Goal: Task Accomplishment & Management: Manage account settings

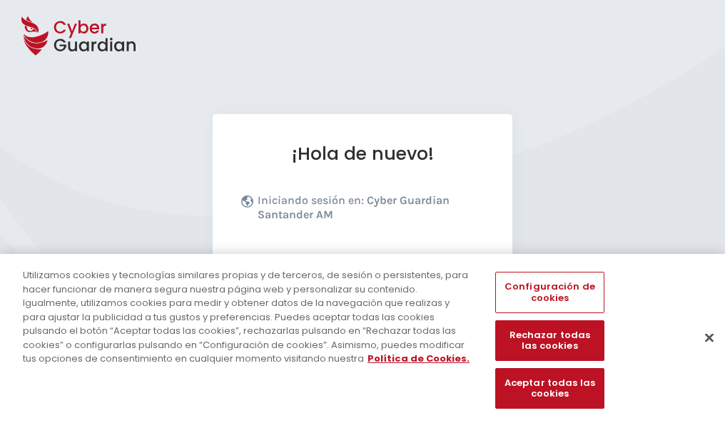
scroll to position [175, 0]
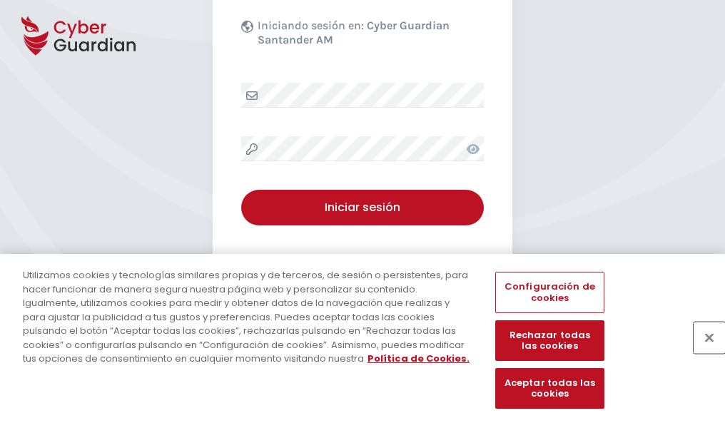
click at [702, 352] on button "Cerrar" at bounding box center [708, 337] width 31 height 31
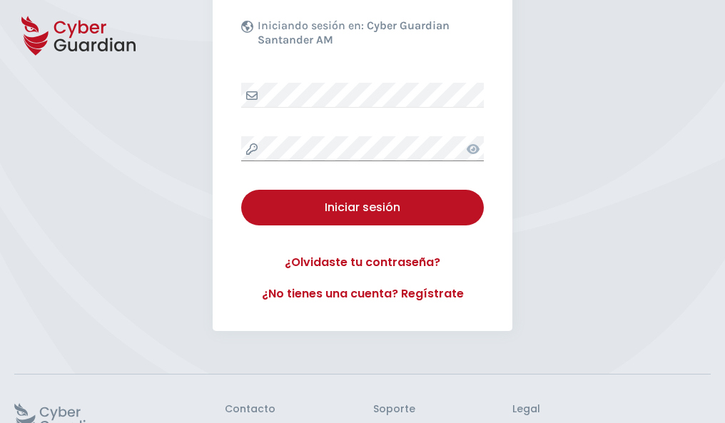
scroll to position [278, 0]
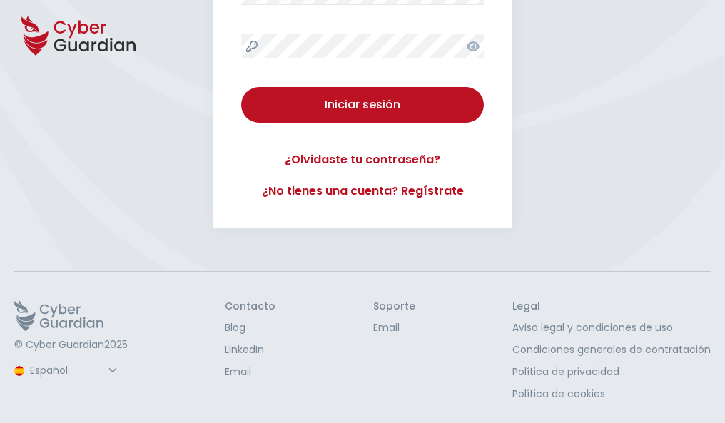
click at [241, 87] on button "Iniciar sesión" at bounding box center [362, 105] width 243 height 36
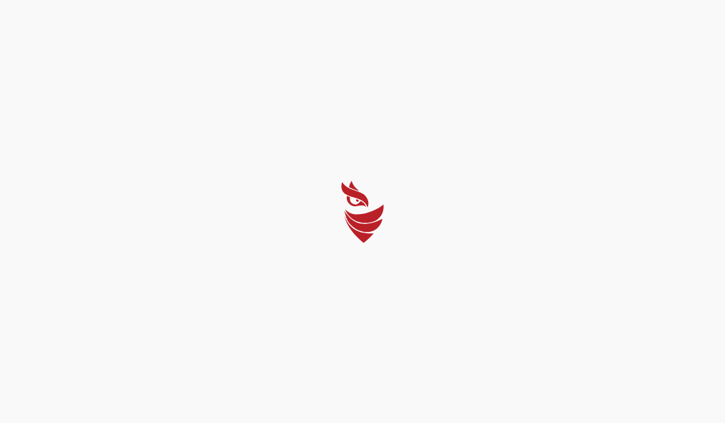
scroll to position [0, 0]
select select "Português (BR)"
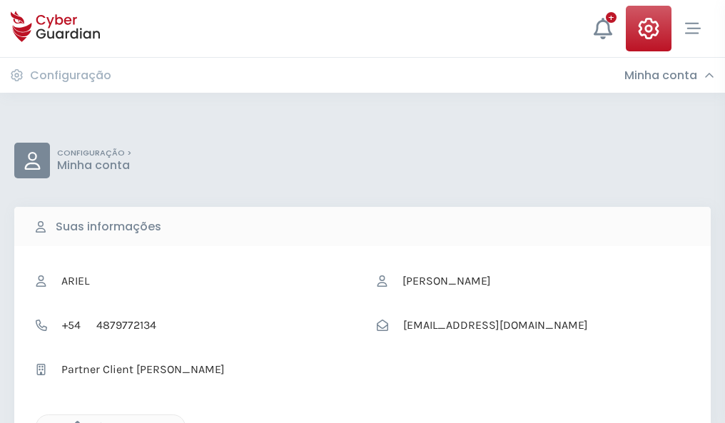
click at [73, 422] on icon "button" at bounding box center [74, 427] width 12 height 12
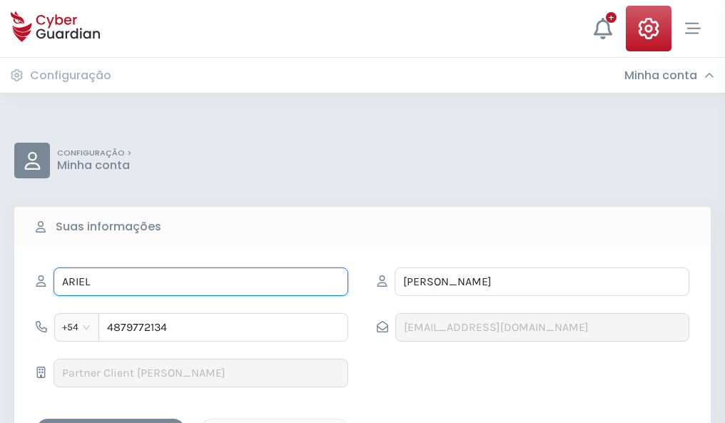
click at [200, 282] on input "ARIEL" at bounding box center [201, 282] width 295 height 29
type input "A"
type input "Alejandro"
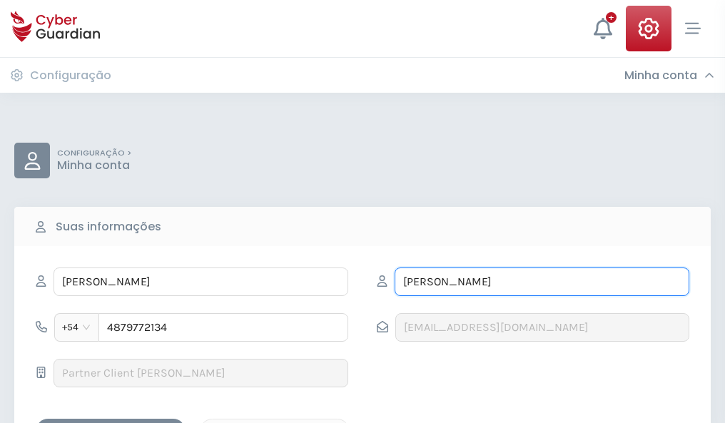
click at [541, 282] on input "AYALA" at bounding box center [542, 282] width 295 height 29
type input "A"
type input "Vargas"
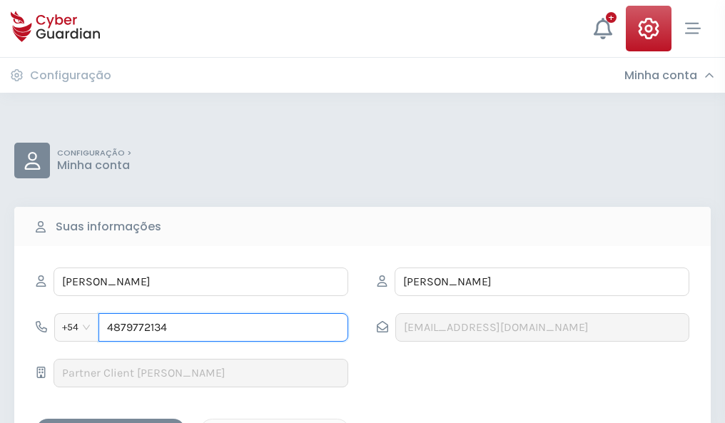
click at [223, 327] on input "4879772134" at bounding box center [223, 327] width 250 height 29
type input "4"
type input "4826556561"
click at [111, 422] on div "Salvar alterações" at bounding box center [110, 431] width 128 height 18
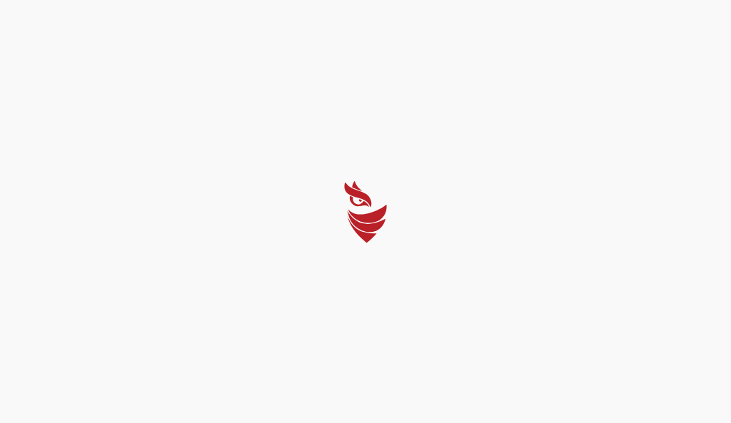
select select "Português (BR)"
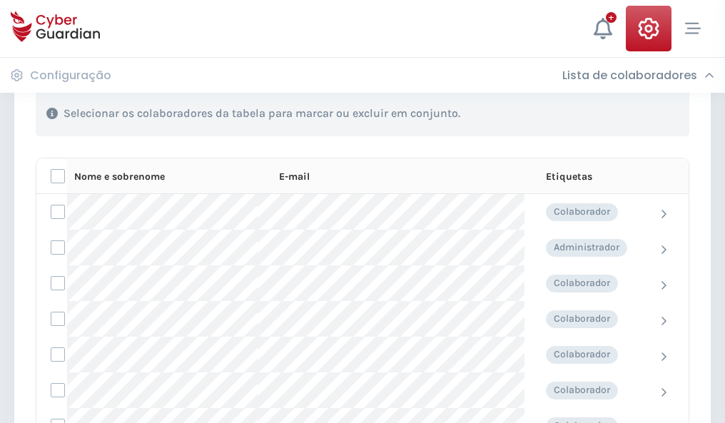
scroll to position [611, 0]
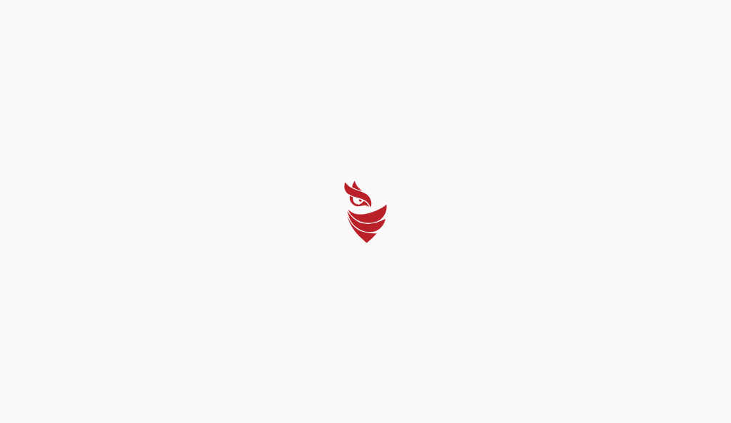
select select "Português (BR)"
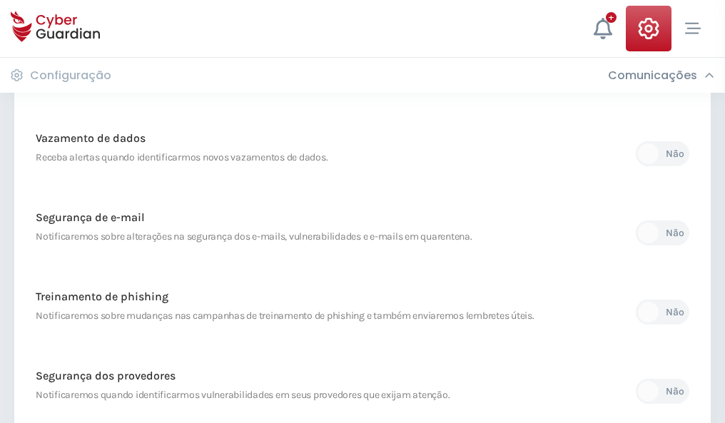
scroll to position [751, 0]
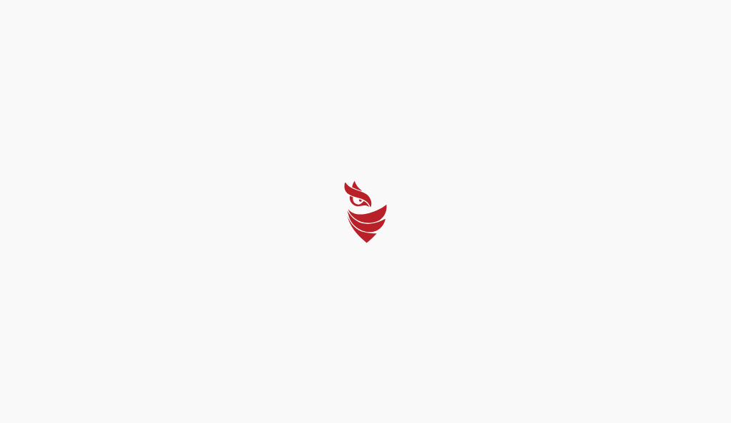
select select "Português (BR)"
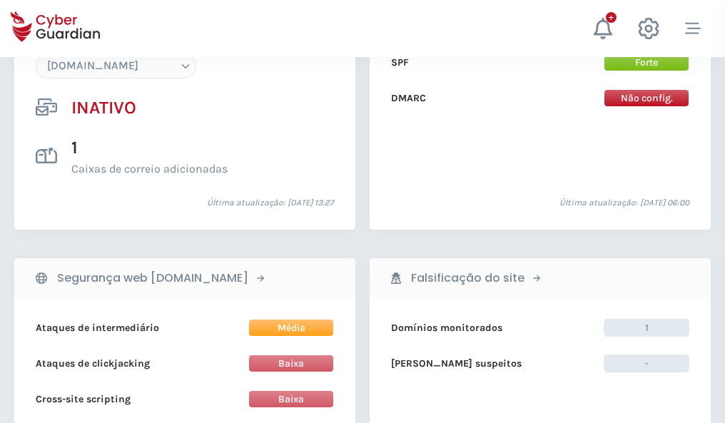
scroll to position [1343, 0]
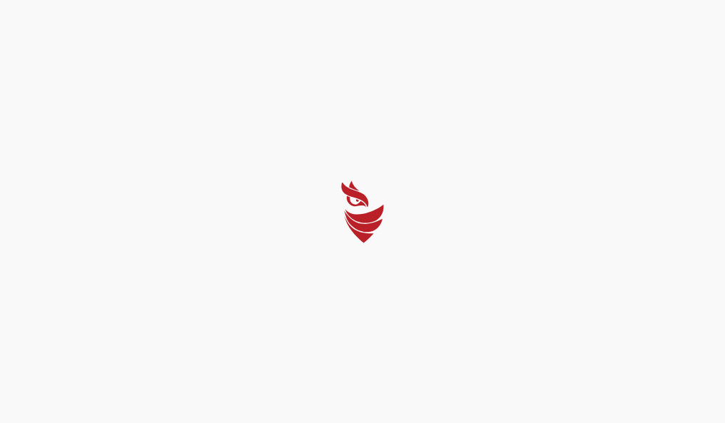
select select "Português (BR)"
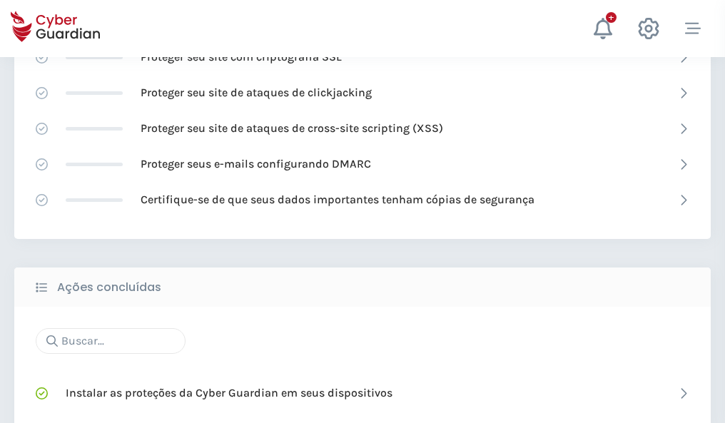
scroll to position [950, 0]
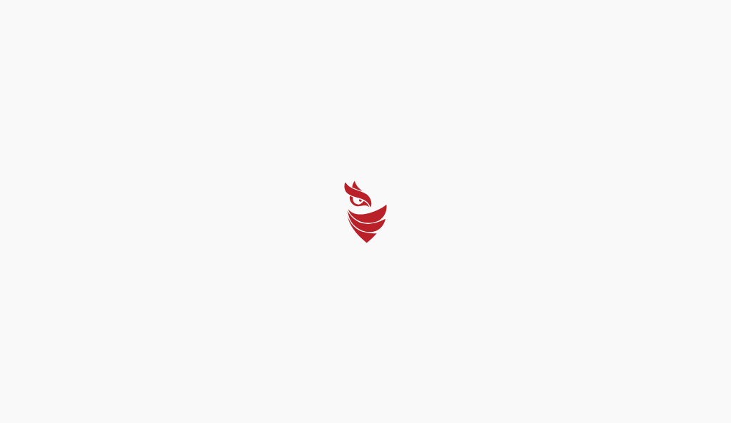
select select "Português (BR)"
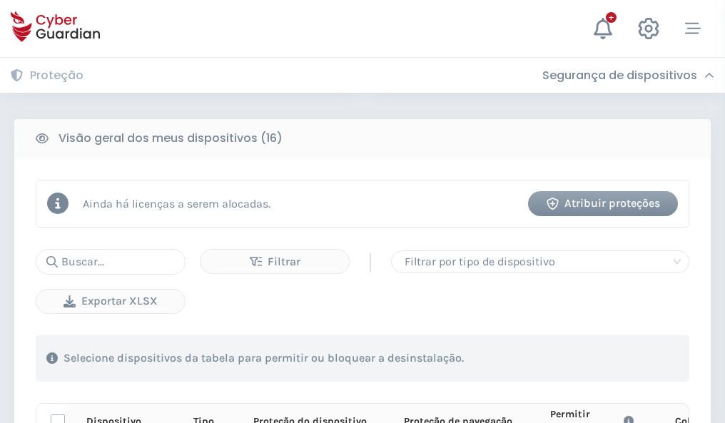
scroll to position [1261, 0]
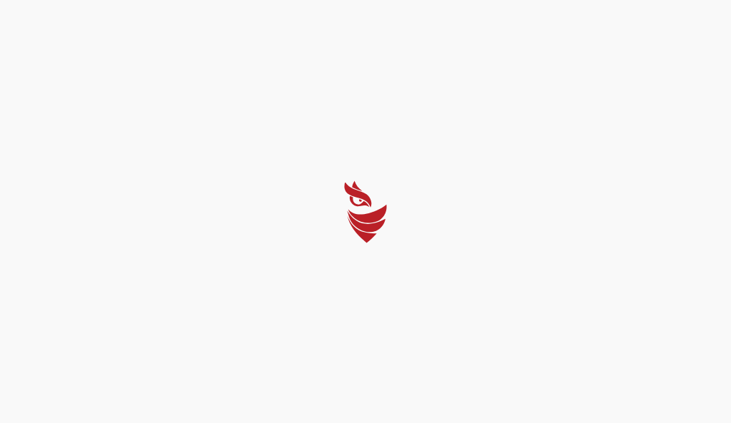
select select "Português (BR)"
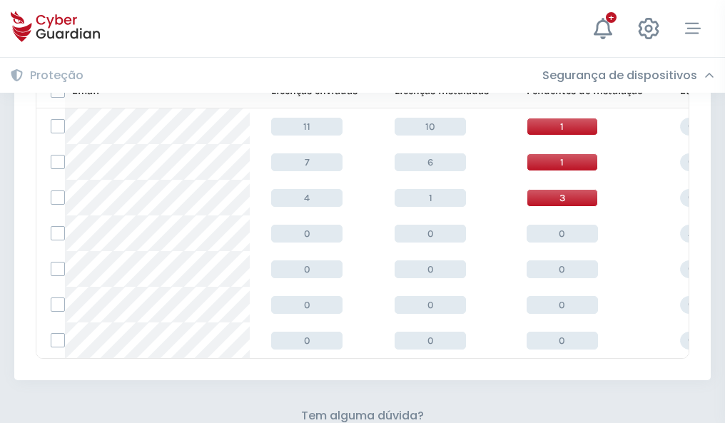
scroll to position [626, 0]
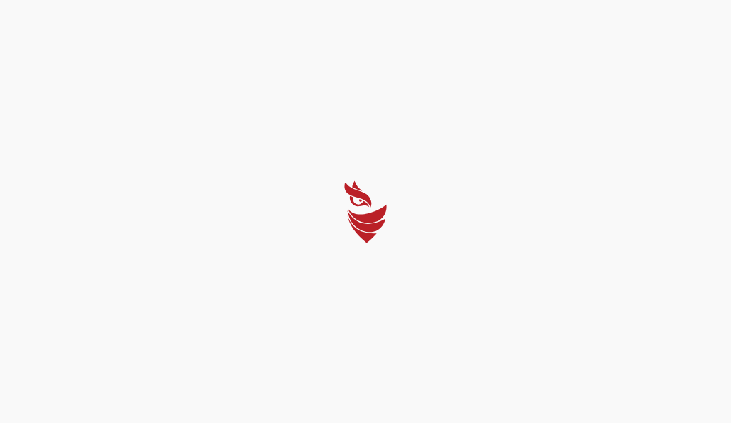
select select "Português (BR)"
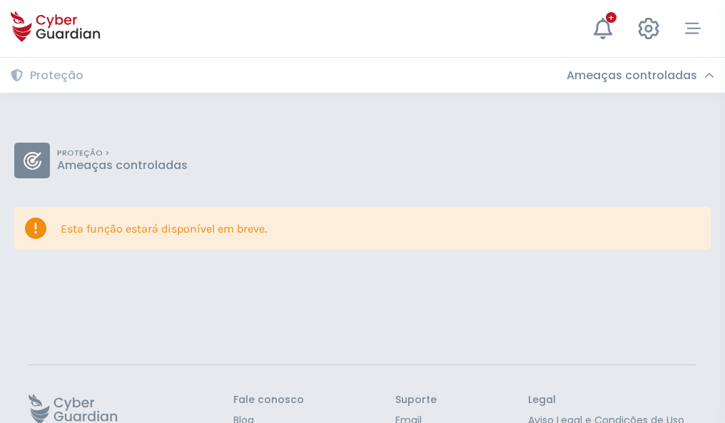
scroll to position [93, 0]
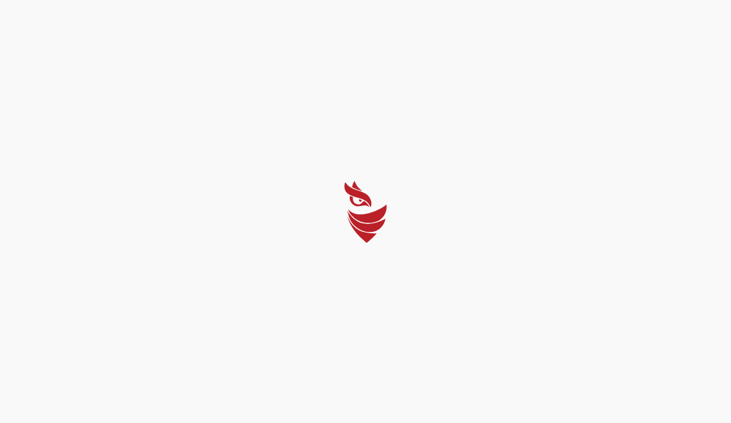
select select "Português (BR)"
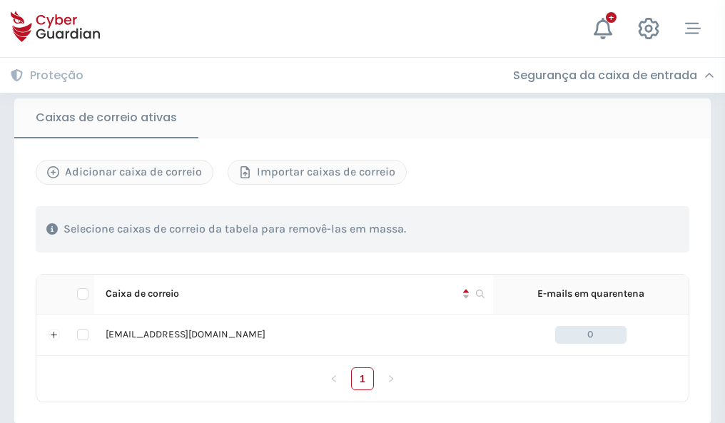
scroll to position [1177, 0]
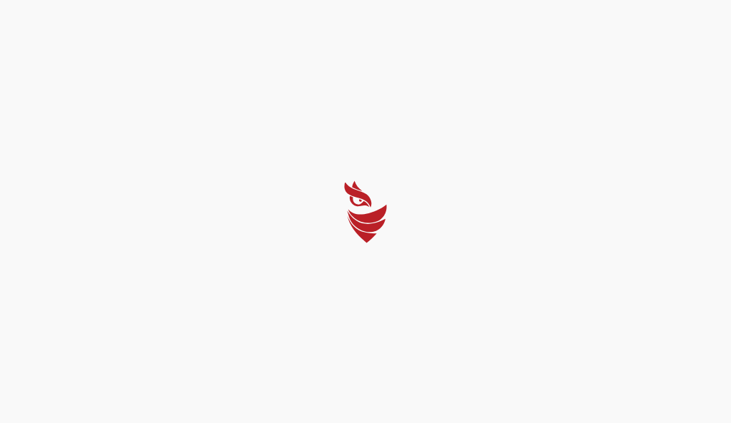
select select "Português (BR)"
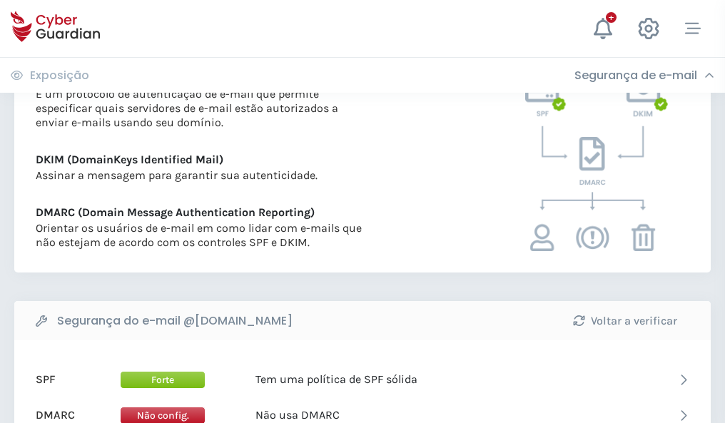
scroll to position [770, 0]
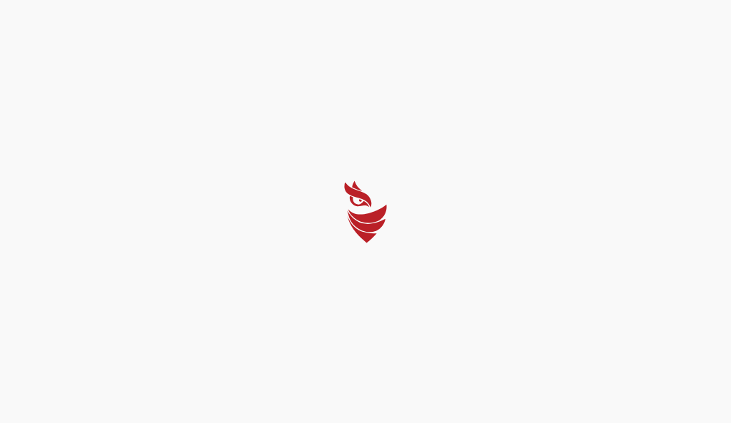
select select "Português (BR)"
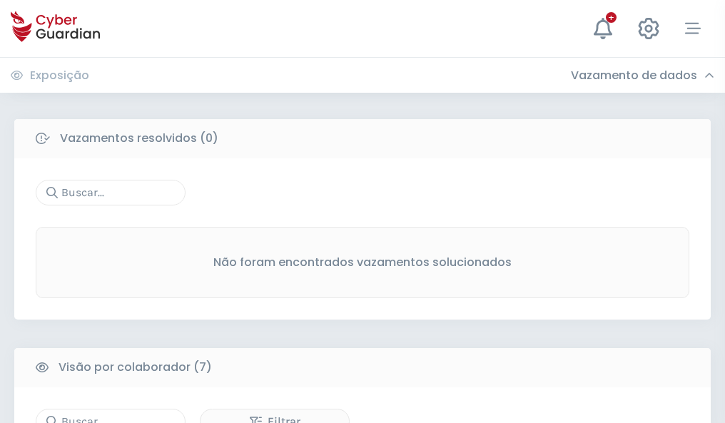
scroll to position [1180, 0]
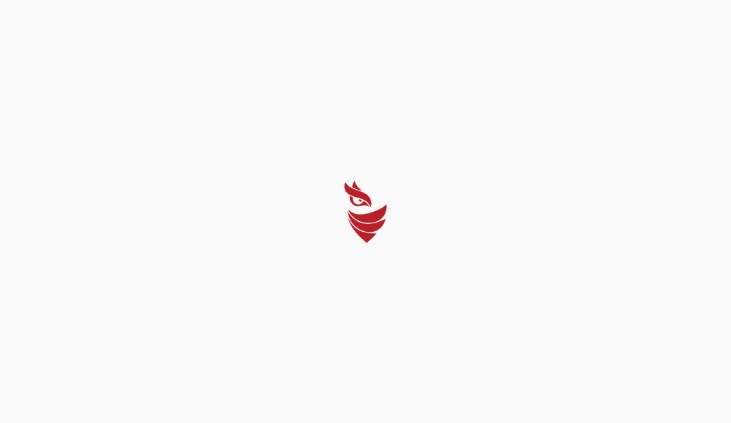
select select "Português (BR)"
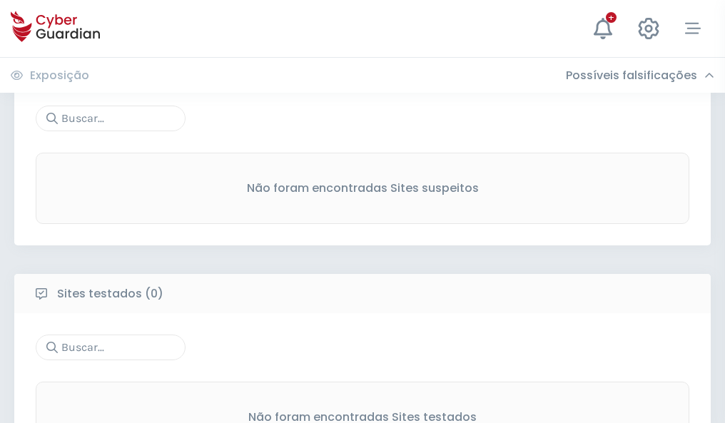
scroll to position [746, 0]
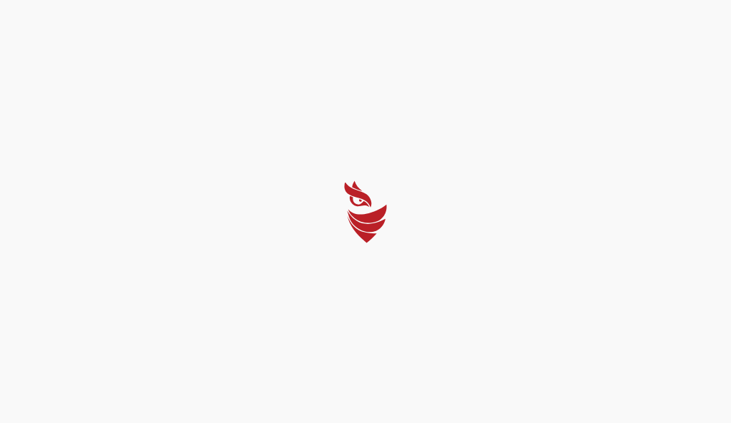
select select "Português (BR)"
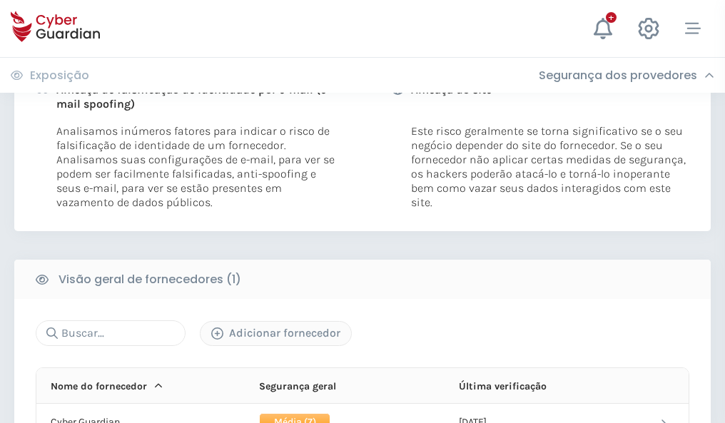
scroll to position [727, 0]
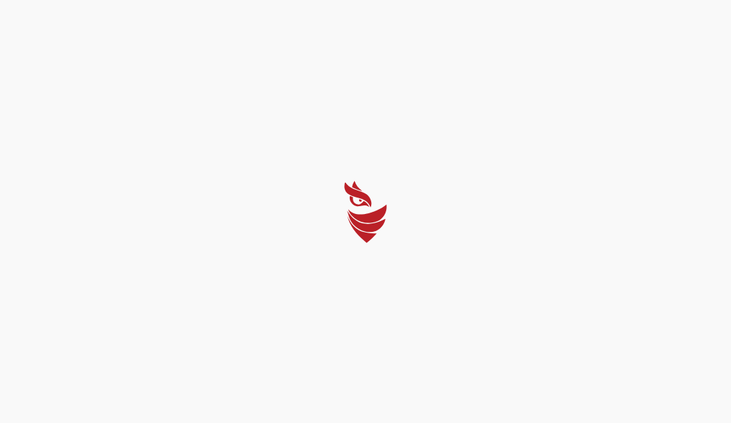
select select "Português (BR)"
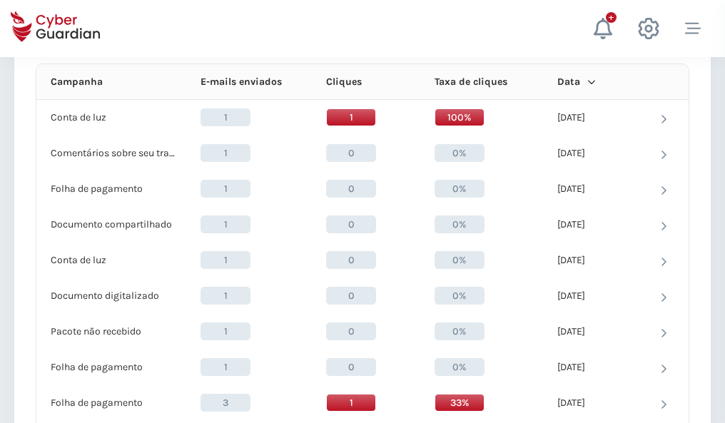
scroll to position [1279, 0]
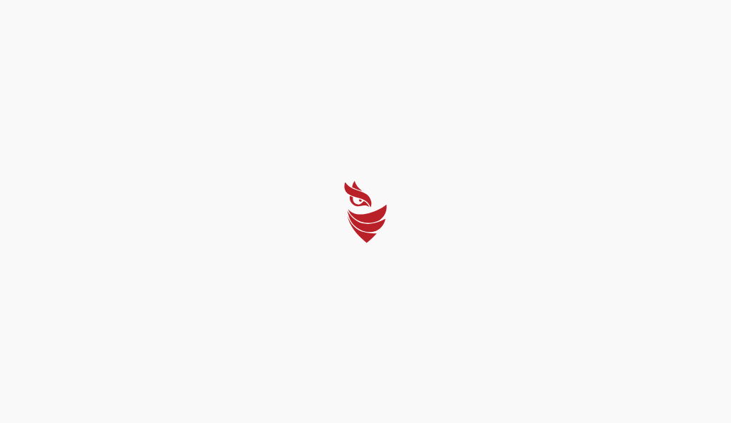
select select "Português (BR)"
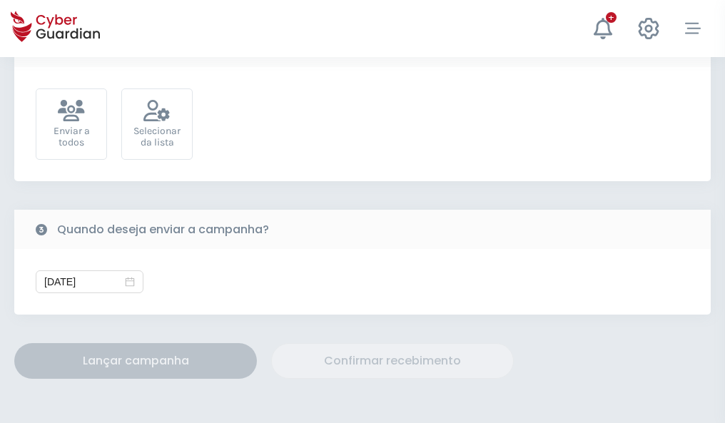
scroll to position [522, 0]
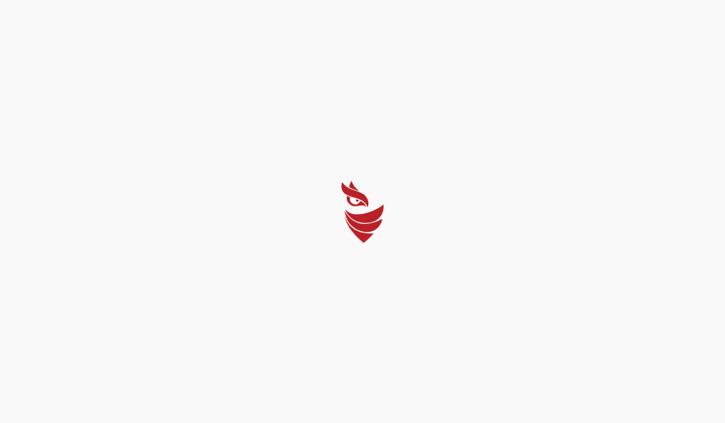
select select "Português (BR)"
